Goal: Task Accomplishment & Management: Complete application form

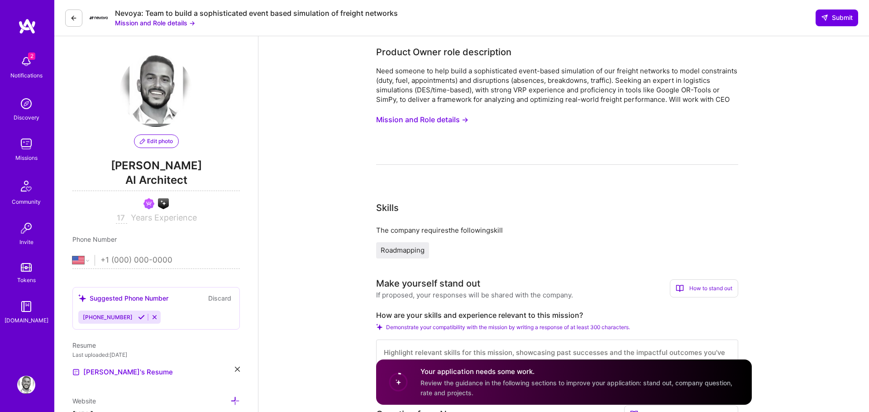
select select "US"
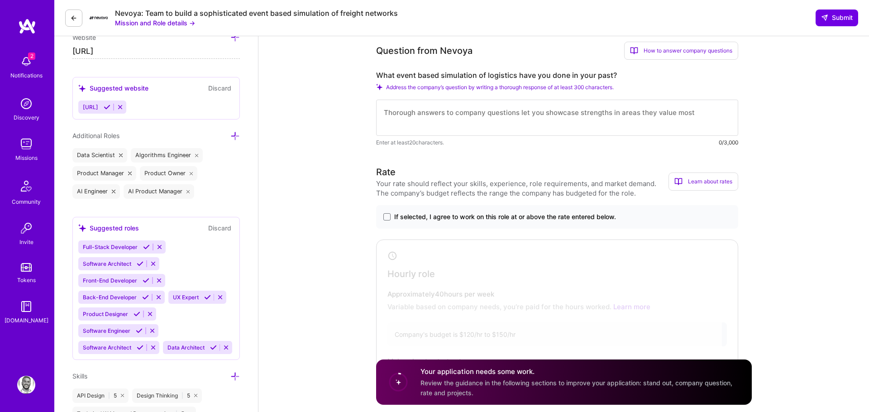
scroll to position [362, 0]
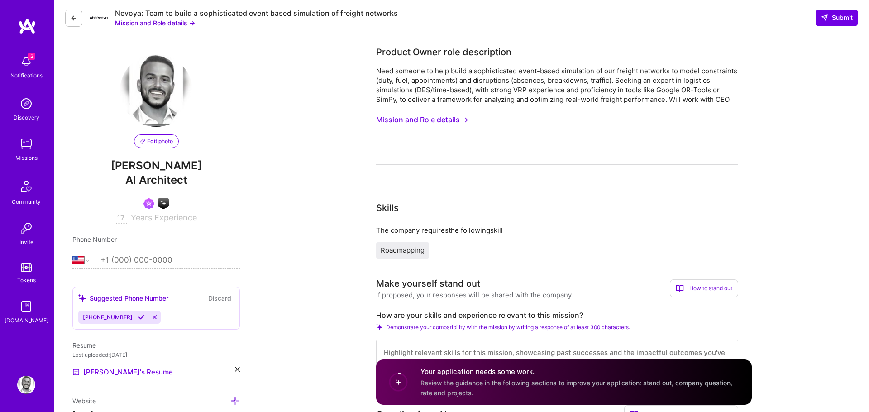
select select "US"
